Goal: Transaction & Acquisition: Download file/media

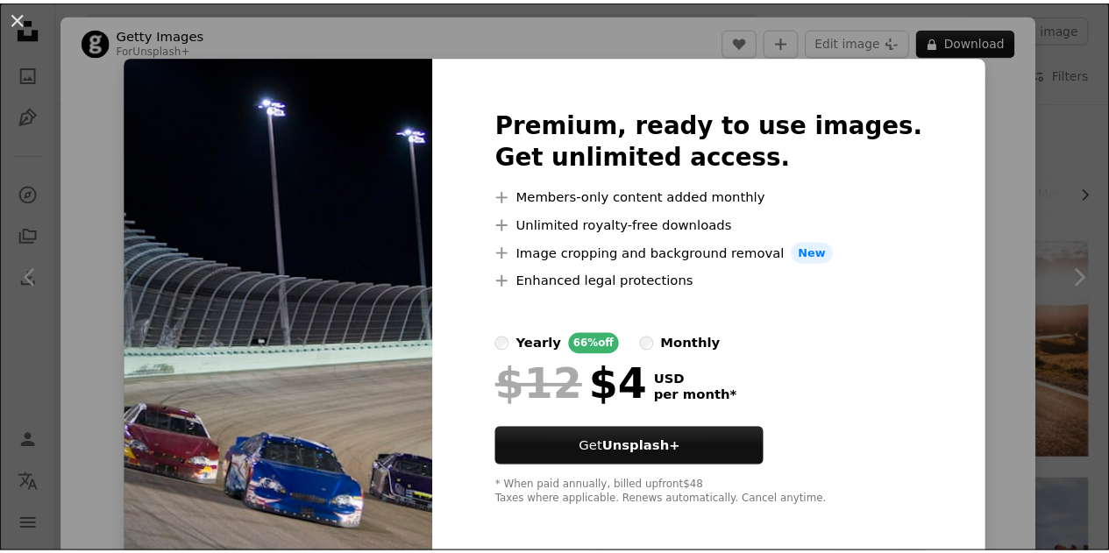
scroll to position [1410, 0]
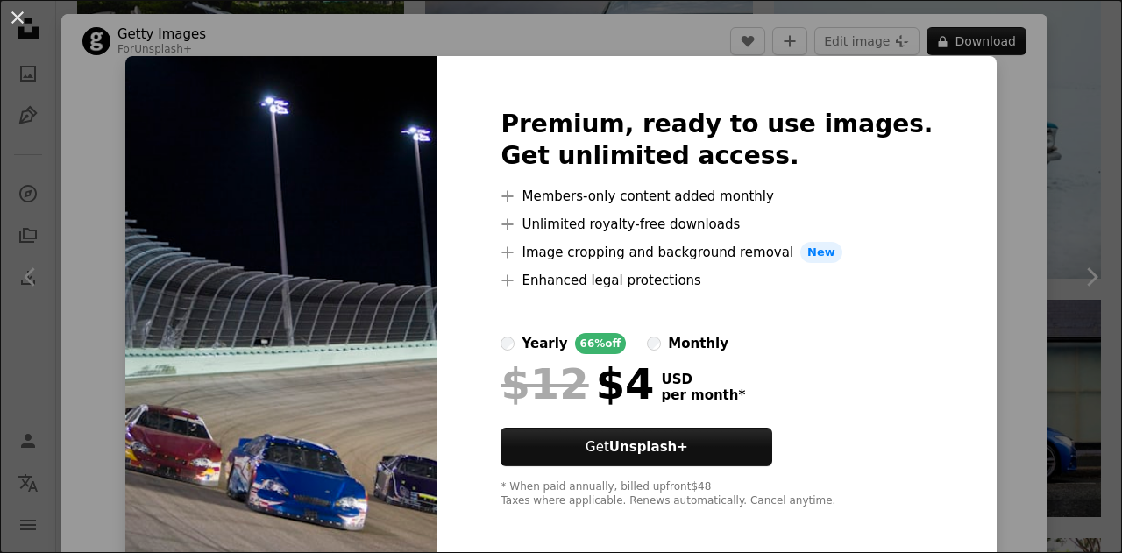
click at [1052, 128] on div "An X shape Premium, ready to use images. Get unlimited access. A plus sign Memb…" at bounding box center [561, 276] width 1122 height 553
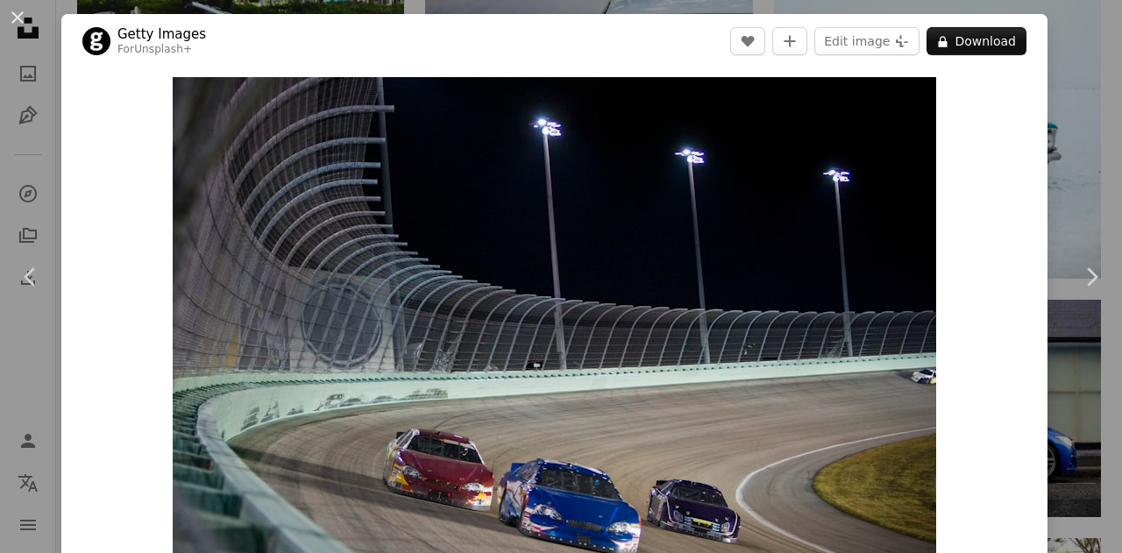
click at [1032, 141] on div "Zoom in" at bounding box center [554, 331] width 986 height 527
click at [1050, 138] on div "An X shape Chevron left Chevron right Getty Images For Unsplash+ A heart A plus…" at bounding box center [561, 276] width 1122 height 553
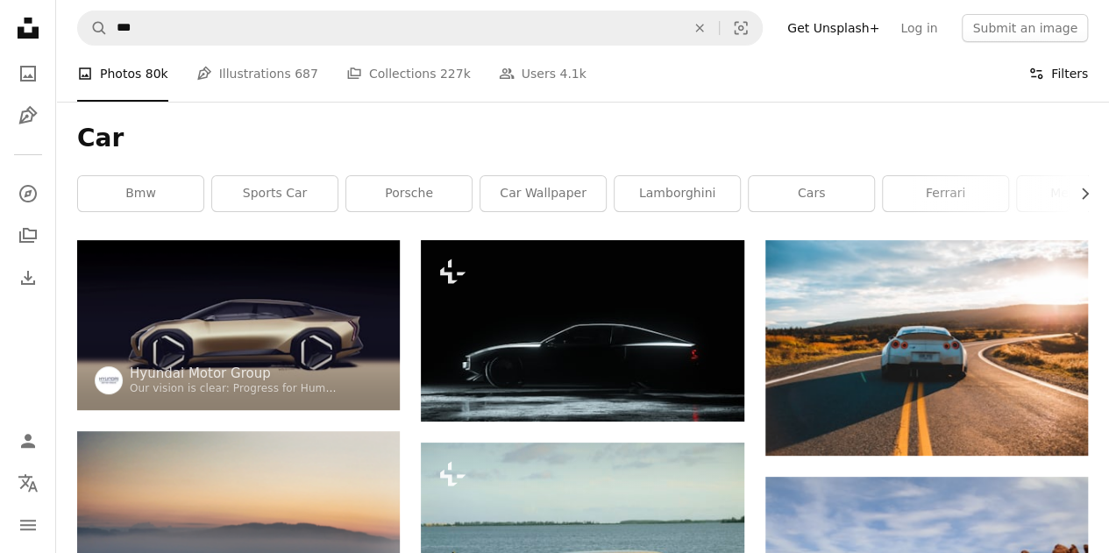
click at [1075, 79] on button "Filters Filters" at bounding box center [1058, 74] width 60 height 56
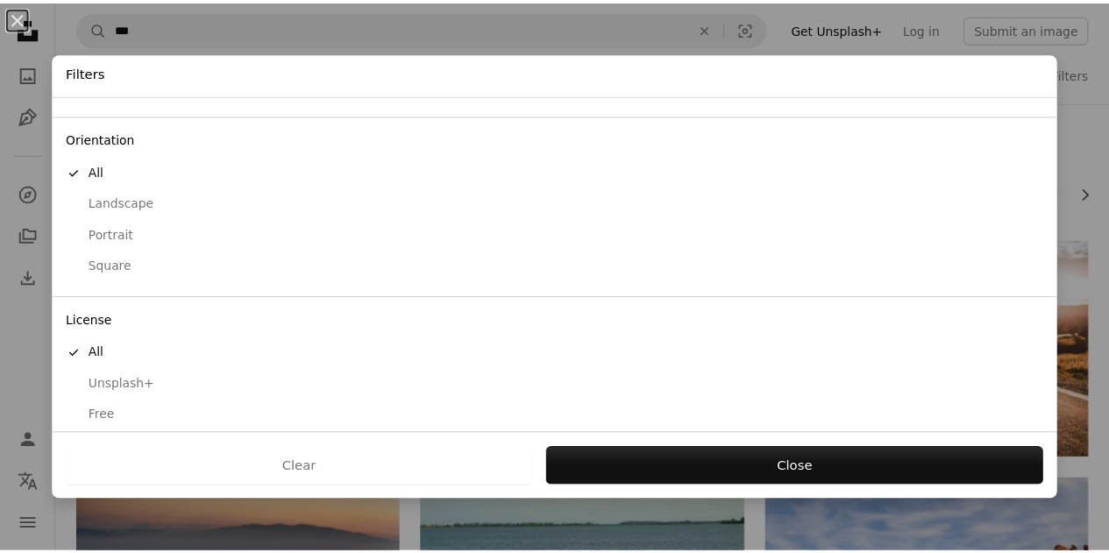
scroll to position [139, 0]
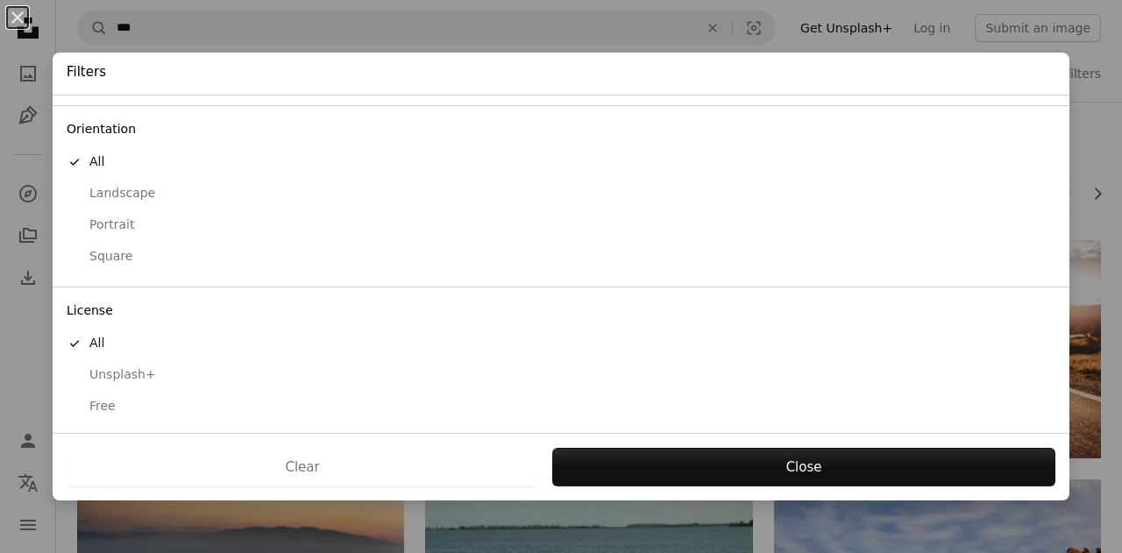
click at [114, 400] on div "Free" at bounding box center [561, 407] width 989 height 18
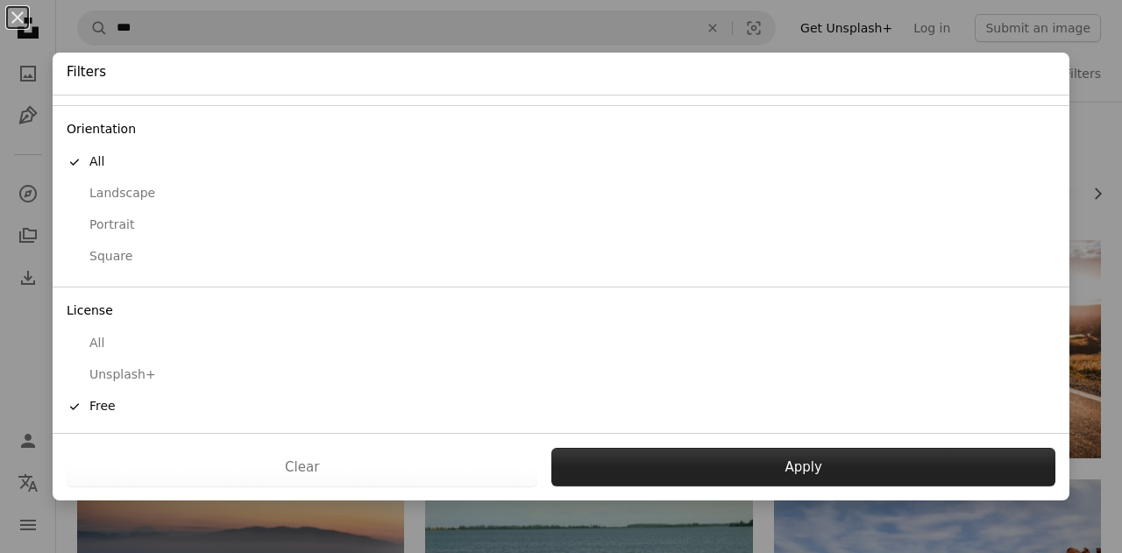
click at [677, 467] on button "Apply" at bounding box center [803, 467] width 504 height 39
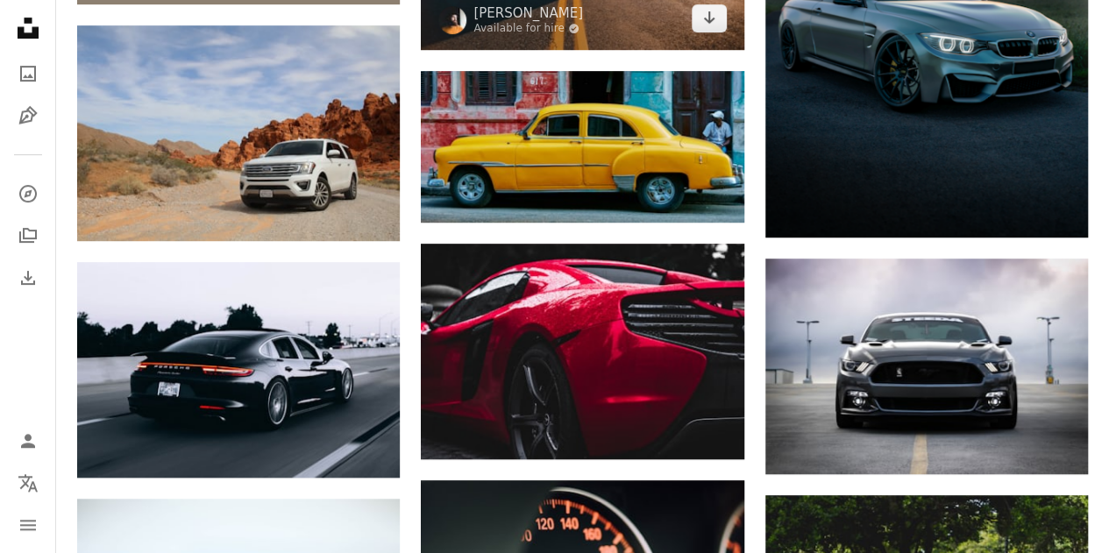
scroll to position [414, 0]
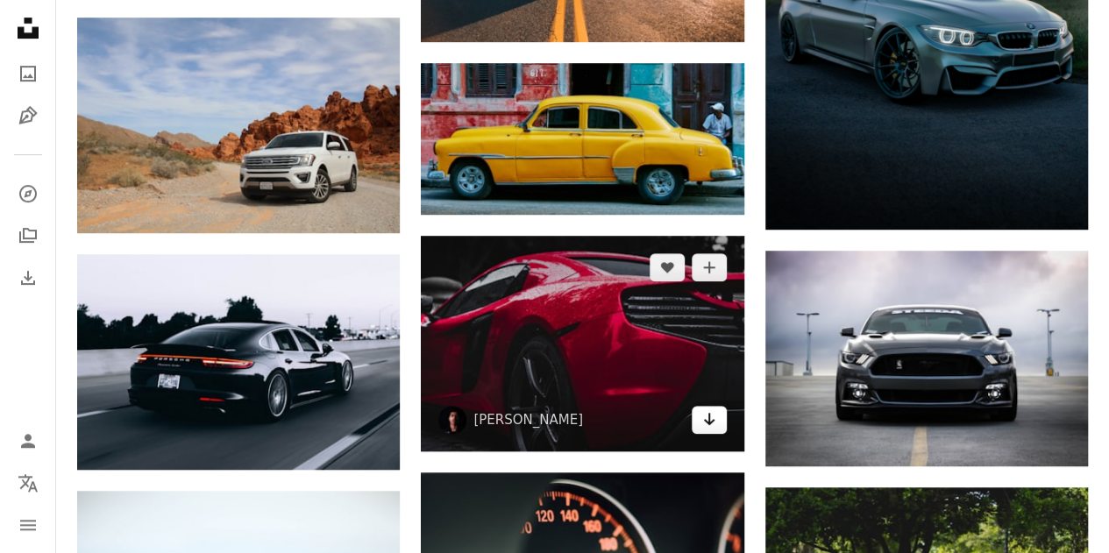
click at [712, 419] on icon "Download" at bounding box center [708, 419] width 11 height 12
